Goal: Information Seeking & Learning: Check status

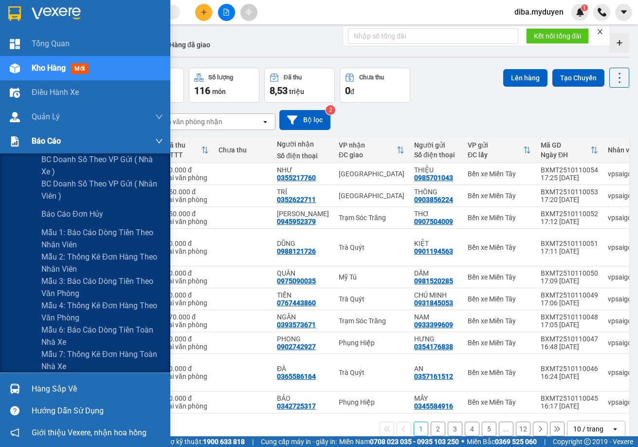
click at [27, 144] on div "Báo cáo" at bounding box center [85, 141] width 170 height 24
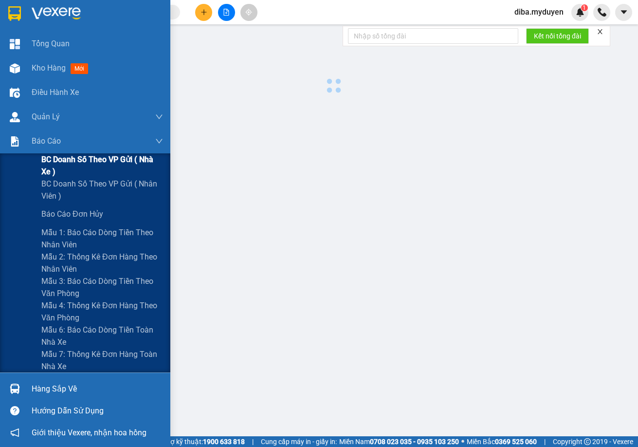
click at [53, 160] on span "BC doanh số theo VP gửi ( nhà xe )" at bounding box center [102, 165] width 122 height 24
